Goal: Information Seeking & Learning: Learn about a topic

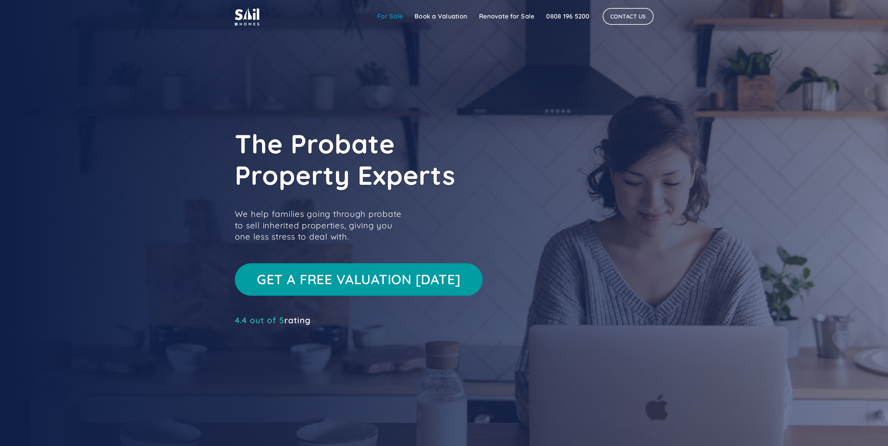
click at [395, 19] on link "For Sale" at bounding box center [389, 16] width 37 height 14
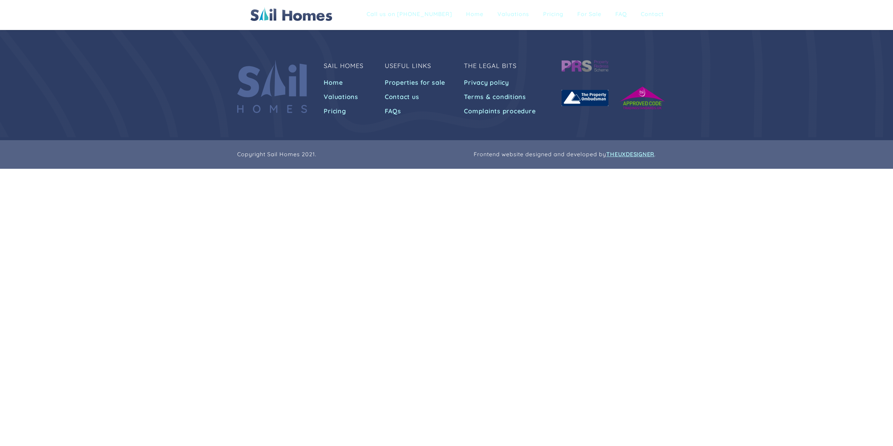
click at [462, 190] on body "Call us on [PHONE_NUMBER] Home Valuations Pricing For Sale FAQ Contact Sail Hom…" at bounding box center [446, 223] width 893 height 446
